Goal: Navigation & Orientation: Find specific page/section

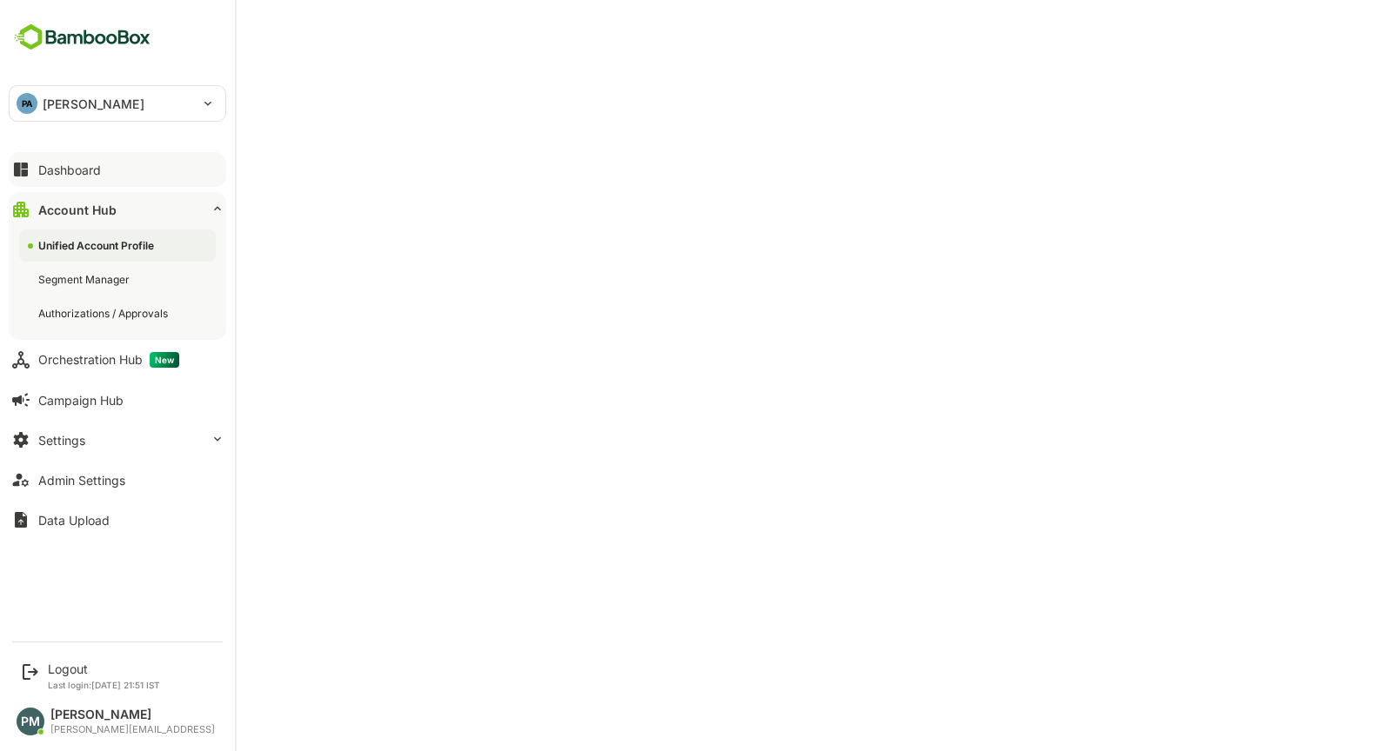
click at [69, 170] on div "Dashboard" at bounding box center [69, 170] width 63 height 15
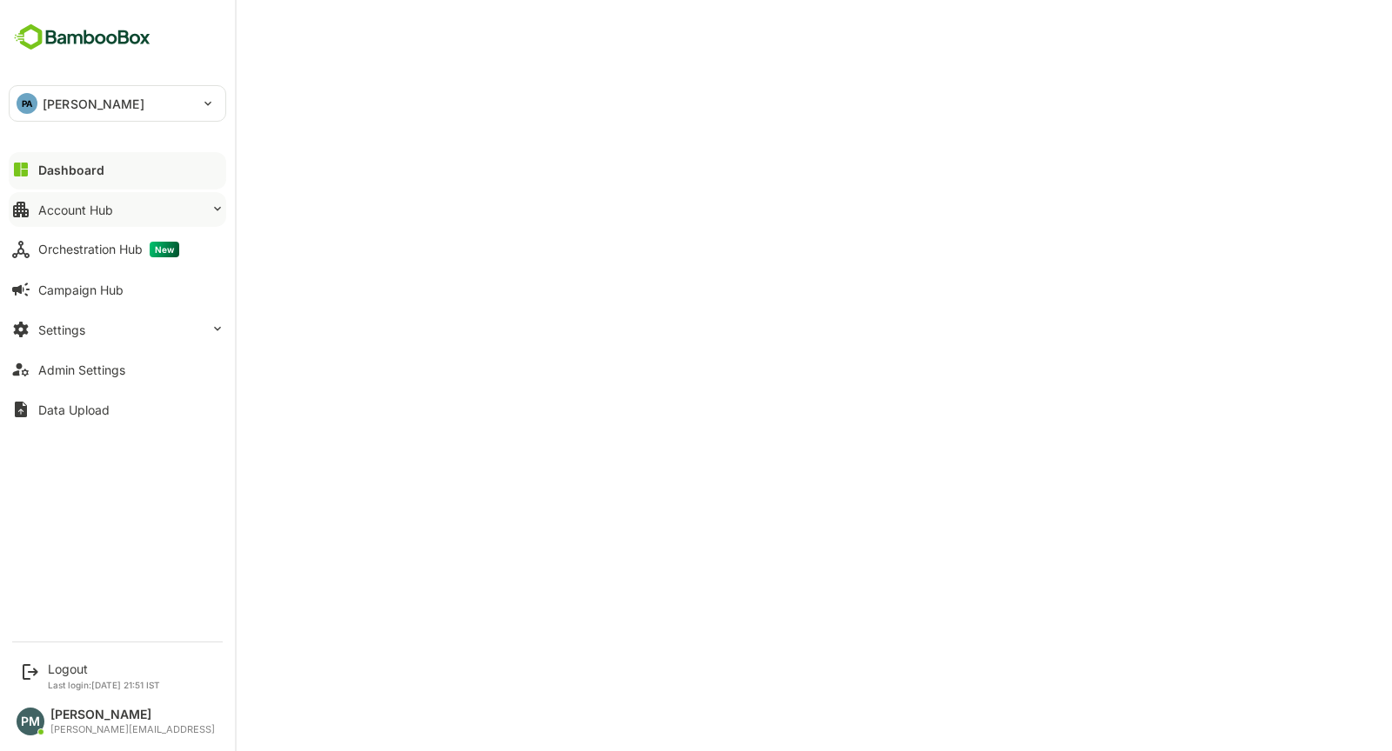
click at [13, 207] on icon at bounding box center [21, 210] width 16 height 16
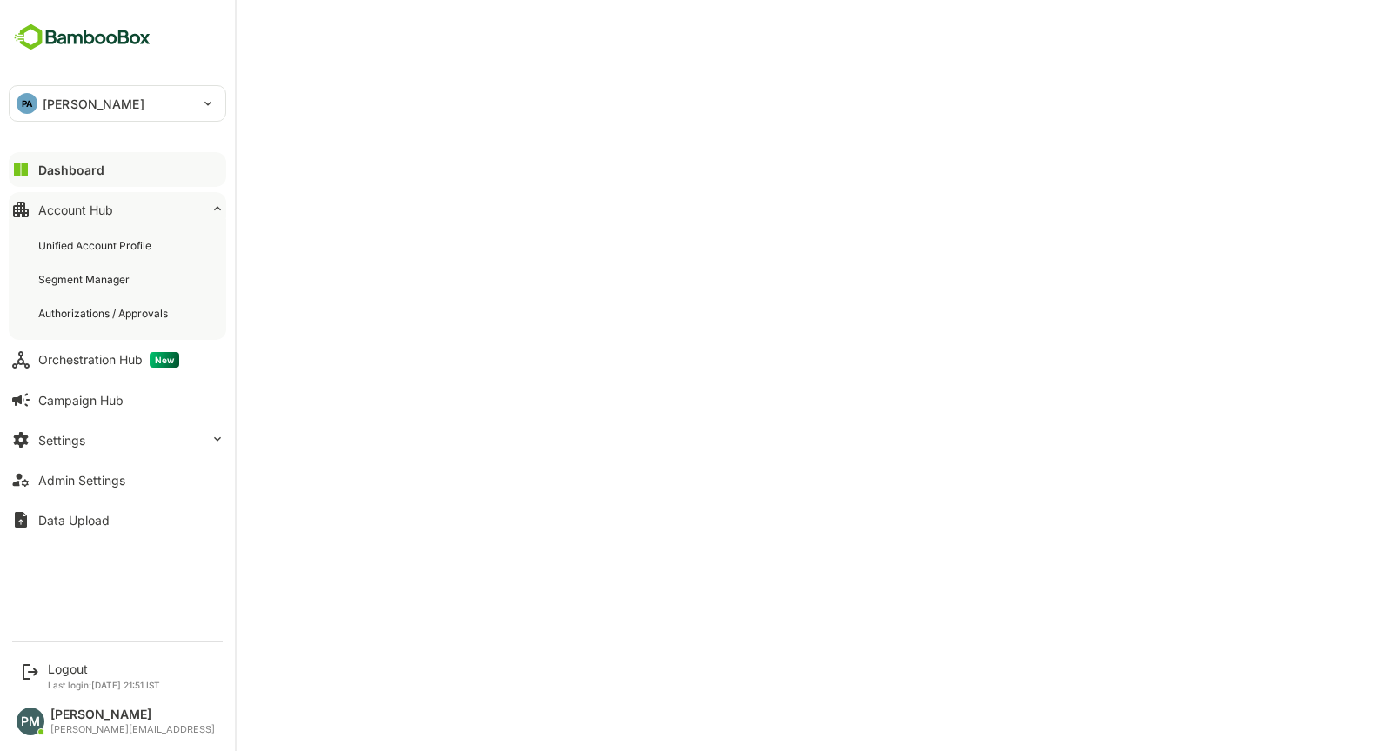
click at [150, 226] on div "Unified Account Profile Segment Manager Authorizations / Approvals" at bounding box center [117, 279] width 217 height 121
click at [101, 250] on div "Unified Account Profile" at bounding box center [96, 245] width 117 height 15
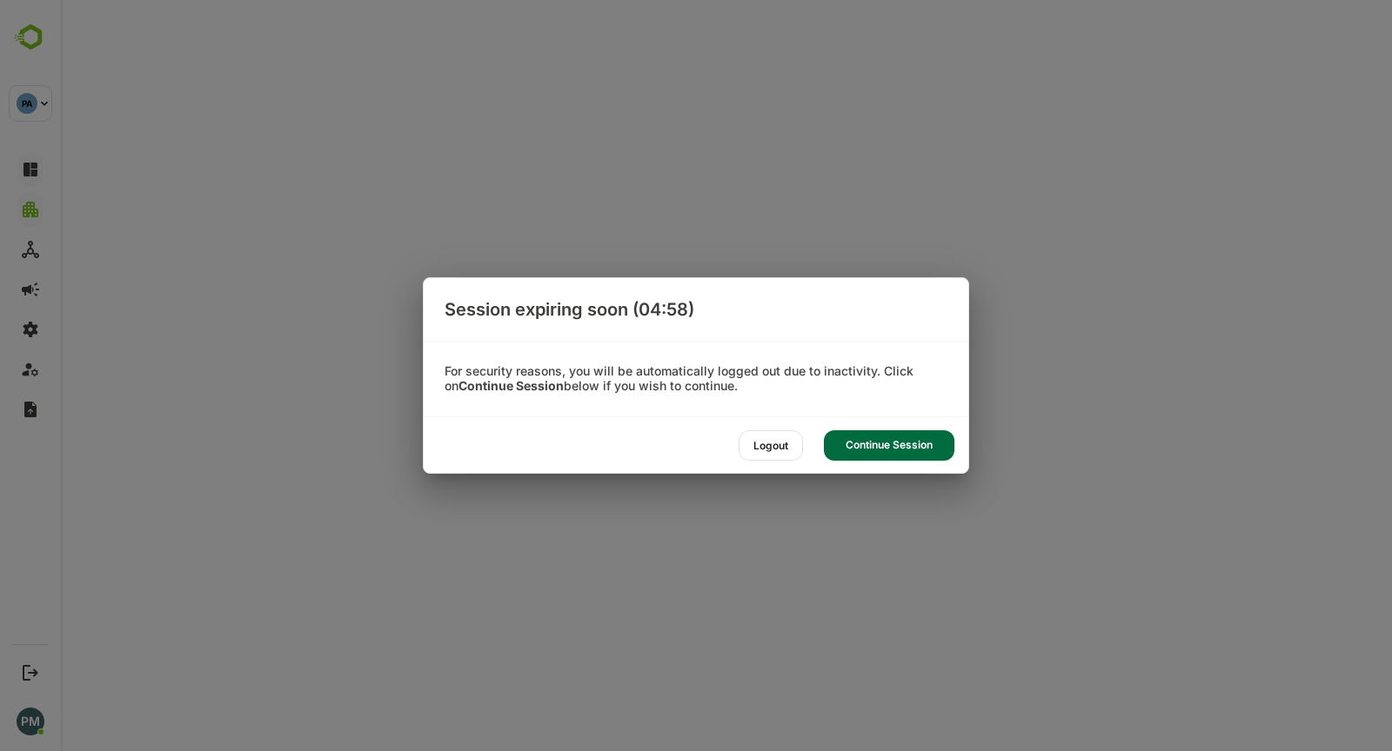
click at [898, 448] on div "Continue Session" at bounding box center [889, 446] width 130 height 30
